Goal: Obtain resource: Obtain resource

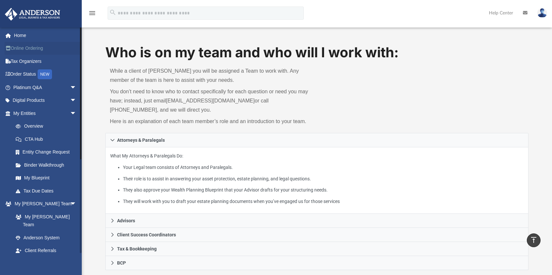
scroll to position [206, 0]
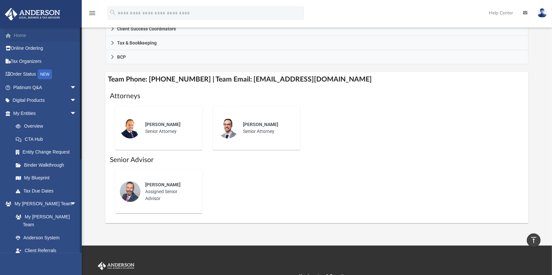
click at [21, 36] on link "Home" at bounding box center [46, 35] width 82 height 13
click at [26, 36] on link "Home" at bounding box center [46, 35] width 82 height 13
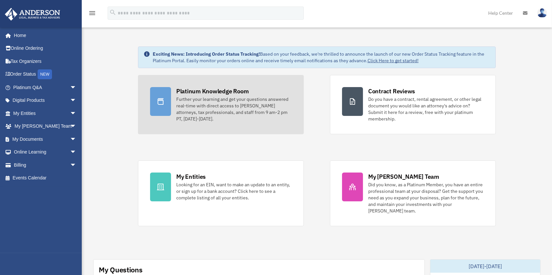
click at [196, 93] on div "Platinum Knowledge Room" at bounding box center [212, 91] width 73 height 8
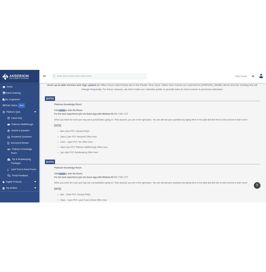
scroll to position [232, 0]
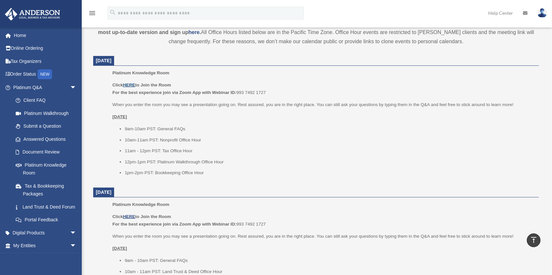
click at [135, 86] on u "HERE" at bounding box center [129, 84] width 12 height 5
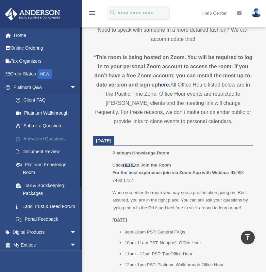
click at [48, 146] on link "Answered Questions" at bounding box center [47, 138] width 77 height 13
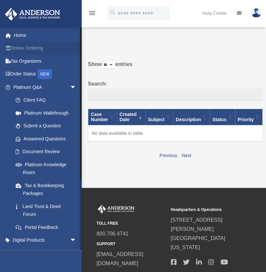
click at [32, 47] on link "Online Ordering" at bounding box center [46, 48] width 82 height 13
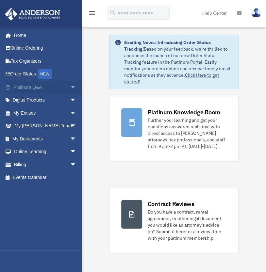
click at [70, 85] on span "arrow_drop_down" at bounding box center [76, 87] width 13 height 13
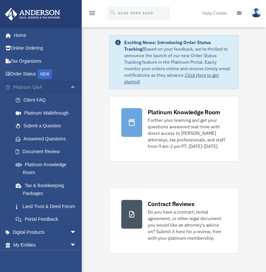
click at [70, 87] on span "arrow_drop_up" at bounding box center [76, 87] width 13 height 13
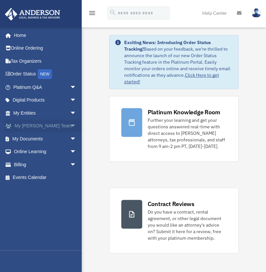
click at [70, 125] on span "arrow_drop_down" at bounding box center [76, 126] width 13 height 13
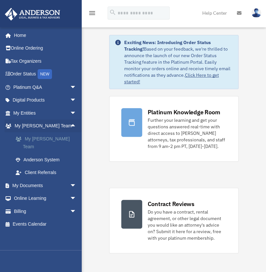
click at [60, 138] on link "My [PERSON_NAME] Team" at bounding box center [47, 142] width 77 height 21
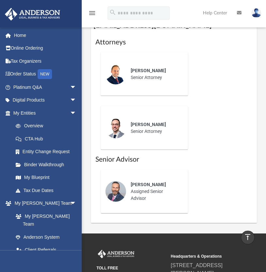
scroll to position [391, 0]
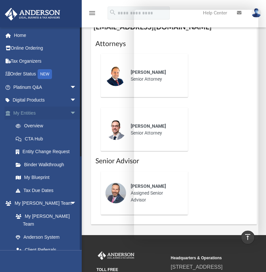
click at [70, 111] on span "arrow_drop_down" at bounding box center [76, 113] width 13 height 13
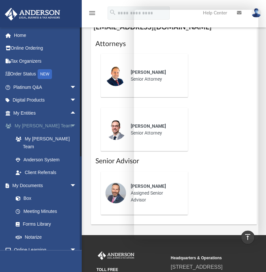
click at [70, 125] on span "arrow_drop_down" at bounding box center [76, 126] width 13 height 13
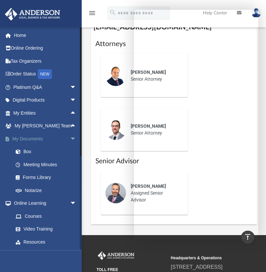
click at [70, 138] on span "arrow_drop_down" at bounding box center [76, 138] width 13 height 13
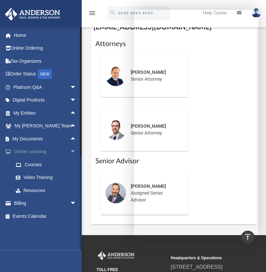
click at [70, 151] on span "arrow_drop_down" at bounding box center [76, 152] width 13 height 13
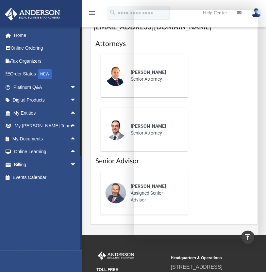
click at [33, 195] on div "rtaber.phr@outlook.com Sign Out rtaber.phr@outlook.com Home Online Ordering Tax…" at bounding box center [43, 138] width 86 height 223
click at [70, 87] on span "arrow_drop_down" at bounding box center [76, 87] width 13 height 13
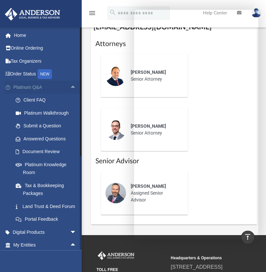
click at [70, 87] on span "arrow_drop_up" at bounding box center [76, 87] width 13 height 13
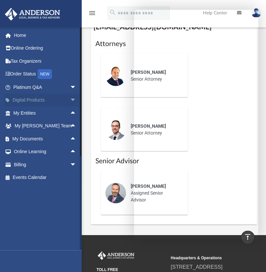
click at [70, 100] on span "arrow_drop_down" at bounding box center [76, 100] width 13 height 13
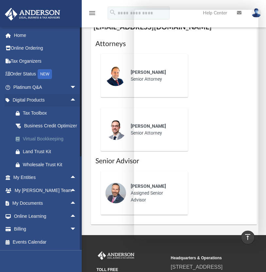
click at [51, 143] on div "Virtual Bookkeeping" at bounding box center [50, 139] width 55 height 8
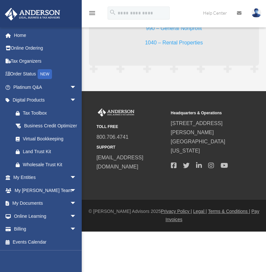
scroll to position [1355, 0]
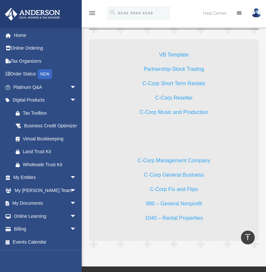
scroll to position [1218, 0]
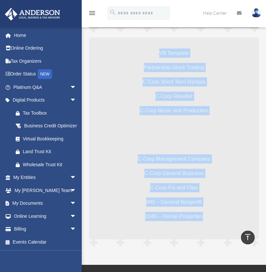
drag, startPoint x: 144, startPoint y: 51, endPoint x: 216, endPoint y: 222, distance: 186.1
click at [216, 222] on div "VB Template Partnership-Stock Trading C-Corp Short Term Rentals C-Corp Reseller…" at bounding box center [174, 139] width 170 height 202
copy div "VB Template Partnership-Stock Trading C-Corp Short Term Rentals C-Corp Reseller…"
click at [121, 84] on p "C-Corp Short Term Rentals" at bounding box center [174, 85] width 128 height 14
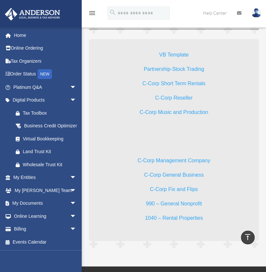
scroll to position [1215, 0]
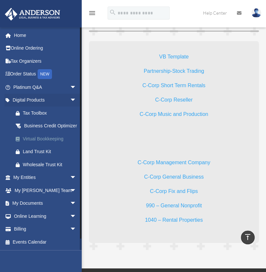
click at [50, 143] on div "Virtual Bookkeeping" at bounding box center [50, 139] width 55 height 8
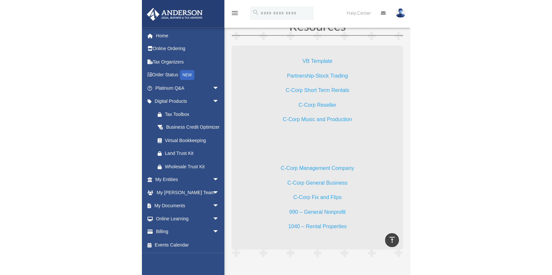
scroll to position [1215, 0]
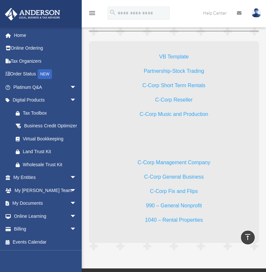
click at [114, 129] on div "VB Template Partnership-Stock Trading C-Corp Short Term Rentals C-Corp Reseller…" at bounding box center [174, 85] width 170 height 89
click at [125, 135] on div "VB Template Partnership-Stock Trading C-Corp Short Term Rentals C-Corp Reseller…" at bounding box center [174, 89] width 170 height 96
click at [137, 143] on div "VB Template Partnership-Stock Trading C-Corp Short Term Rentals C-Corp Reseller…" at bounding box center [174, 142] width 170 height 202
